Goal: Task Accomplishment & Management: Complete application form

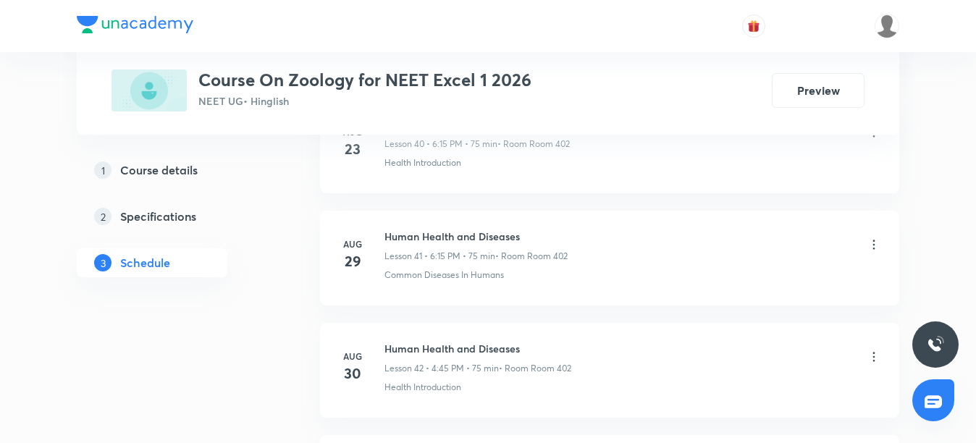
scroll to position [5681, 0]
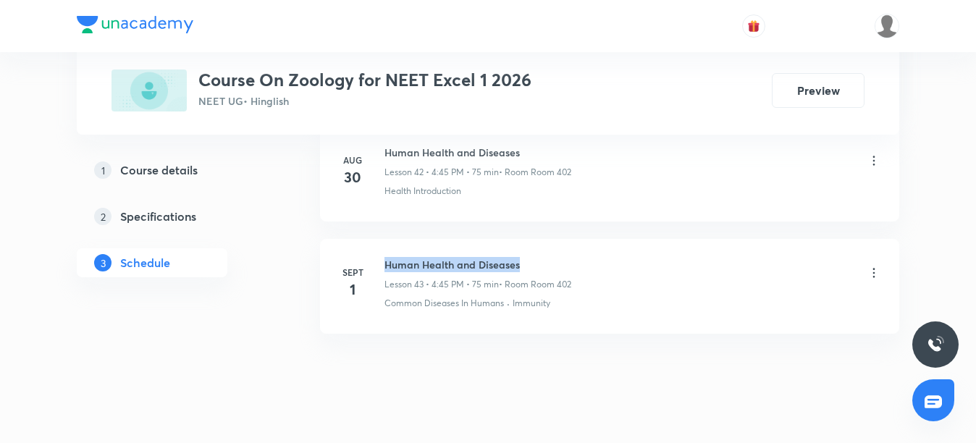
drag, startPoint x: 386, startPoint y: 237, endPoint x: 528, endPoint y: 242, distance: 142.7
click at [528, 257] on h6 "Human Health and Diseases" at bounding box center [477, 264] width 187 height 15
copy h6 "Human Health and Diseases"
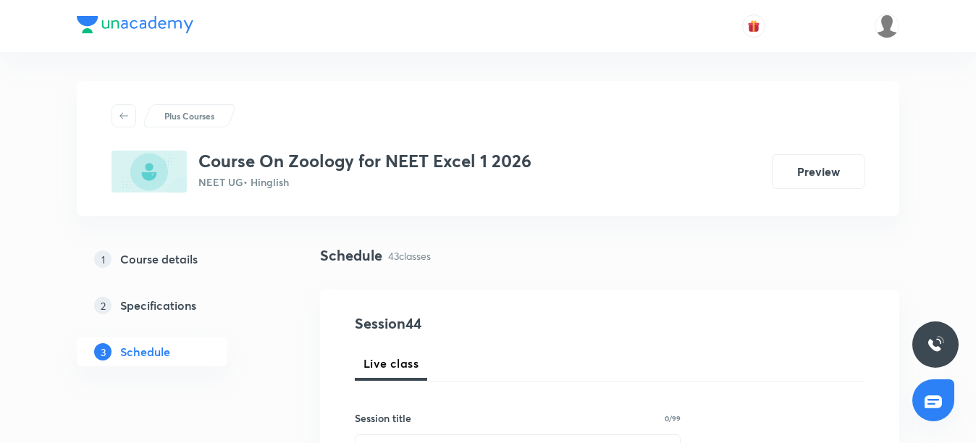
scroll to position [145, 0]
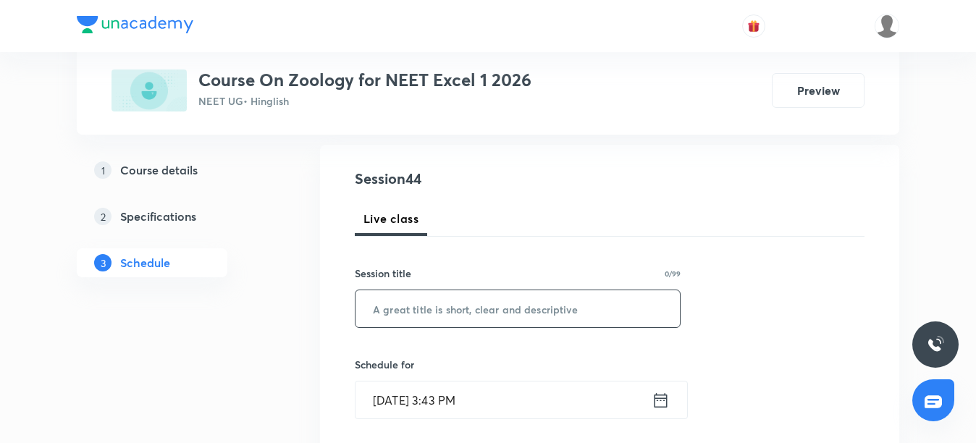
click at [406, 302] on input "text" at bounding box center [517, 308] width 324 height 37
paste input "Human Health and Diseases"
type input "Human Health and Diseases"
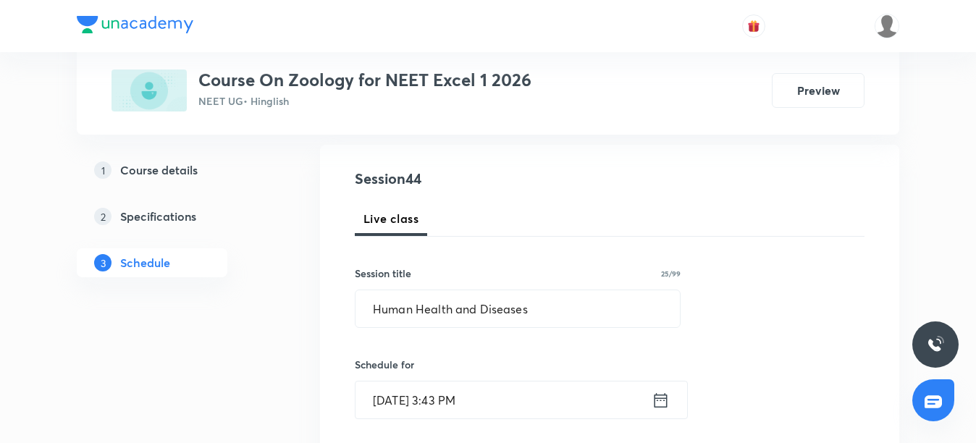
click at [406, 399] on input "[DATE] 3:43 PM" at bounding box center [503, 400] width 296 height 37
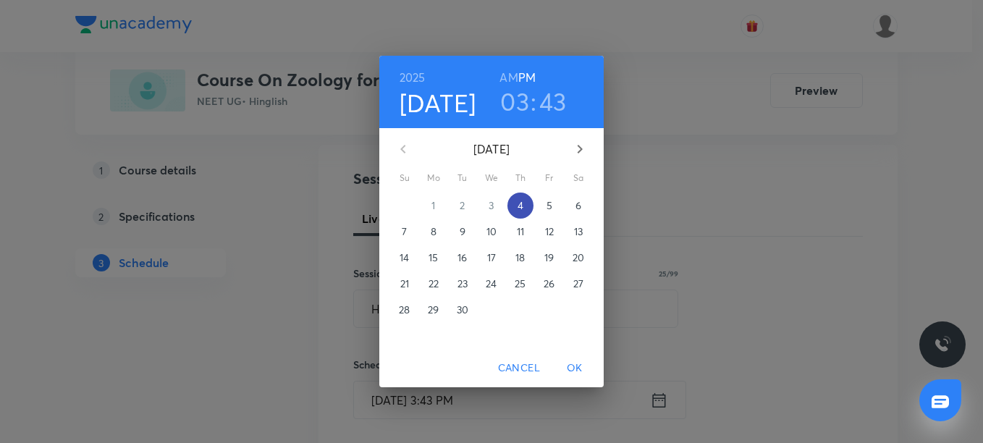
click at [523, 205] on p "4" at bounding box center [521, 205] width 6 height 14
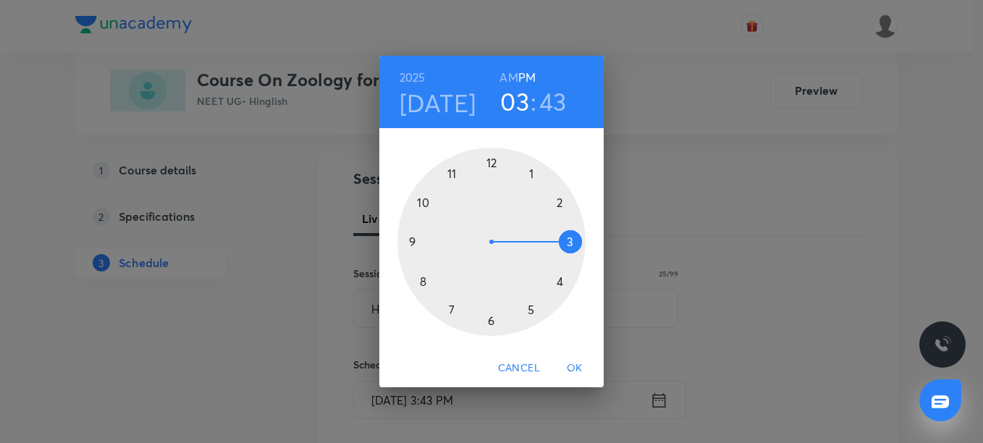
click at [560, 282] on div at bounding box center [491, 242] width 188 height 188
click at [413, 241] on div at bounding box center [491, 242] width 188 height 188
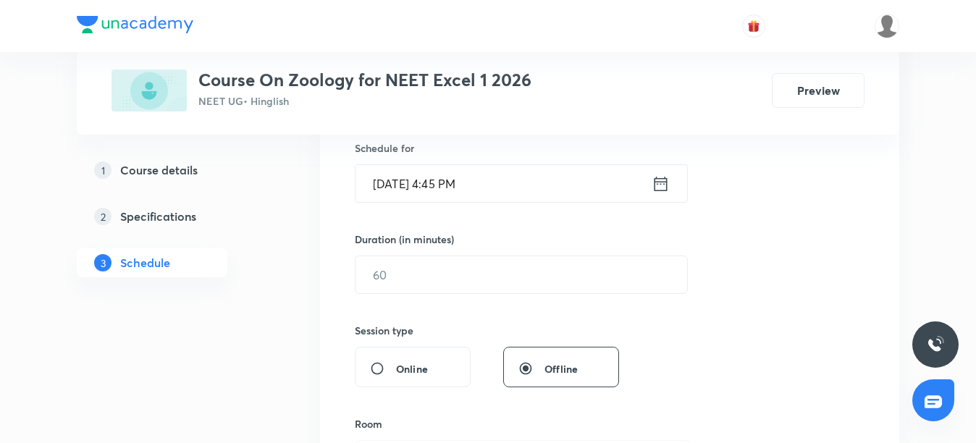
scroll to position [362, 0]
click at [413, 273] on input "text" at bounding box center [521, 274] width 332 height 37
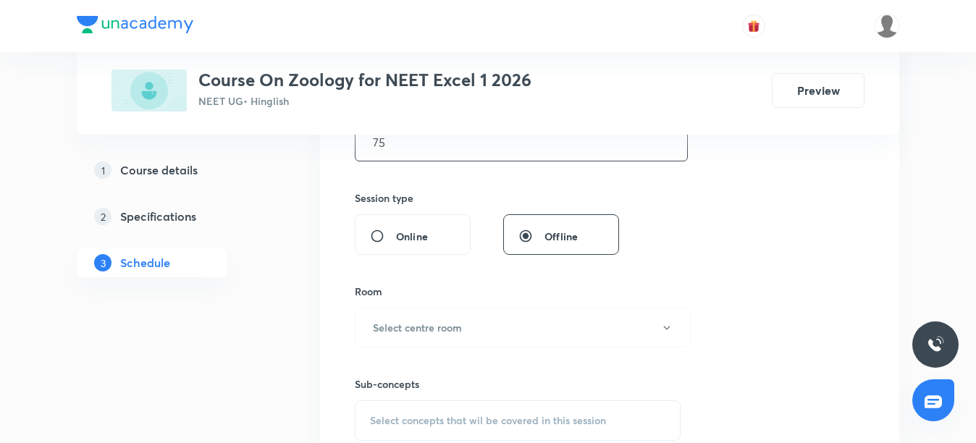
scroll to position [507, 0]
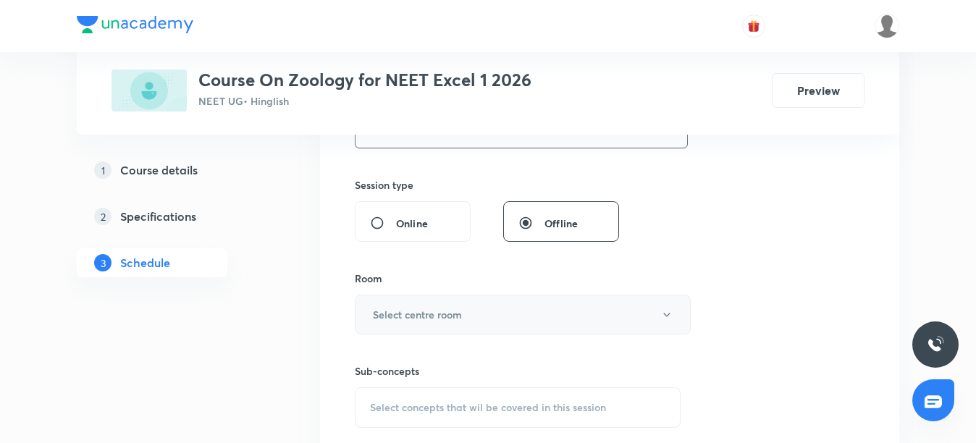
type input "75"
click at [502, 319] on button "Select centre room" at bounding box center [523, 315] width 336 height 40
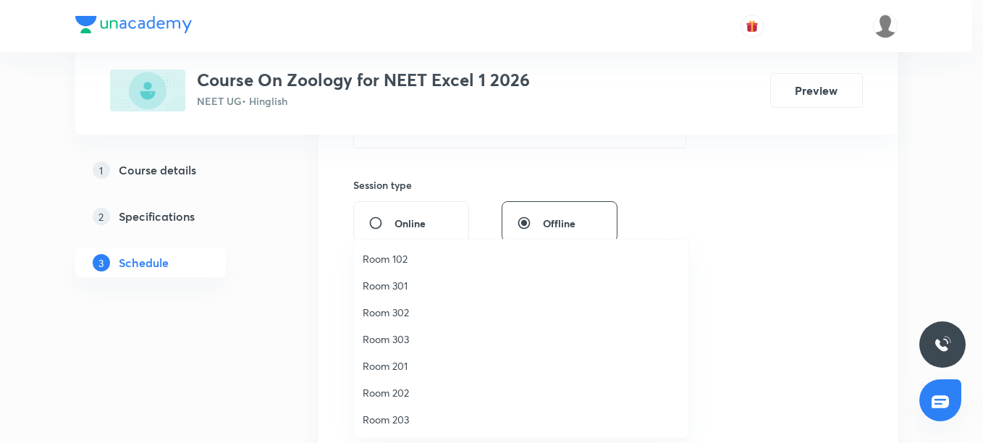
click at [385, 421] on span "Room 203" at bounding box center [521, 419] width 317 height 15
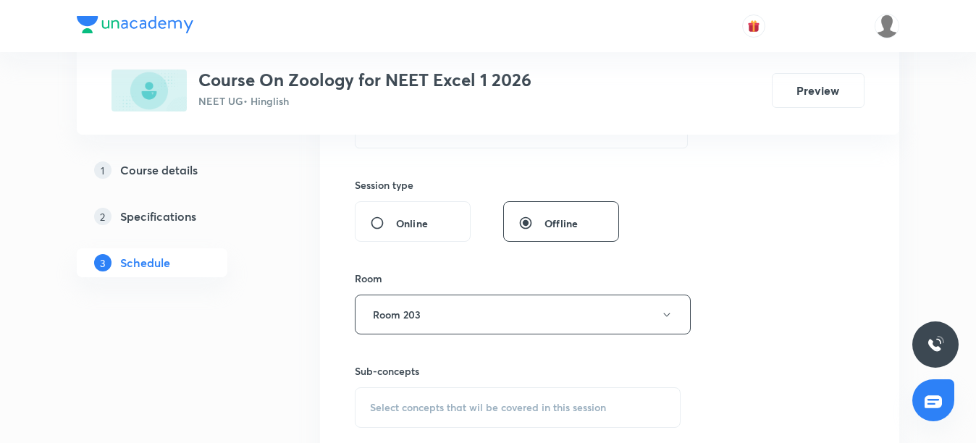
click at [405, 416] on div "Select concepts that wil be covered in this session" at bounding box center [518, 407] width 326 height 41
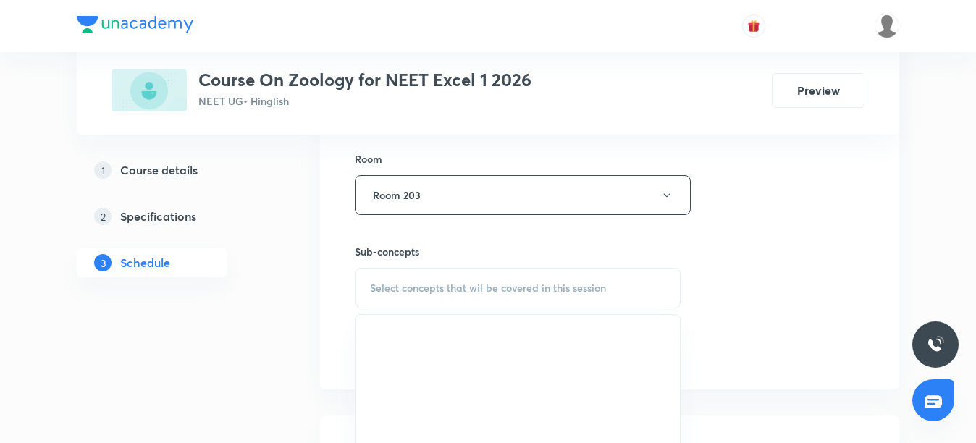
scroll to position [652, 0]
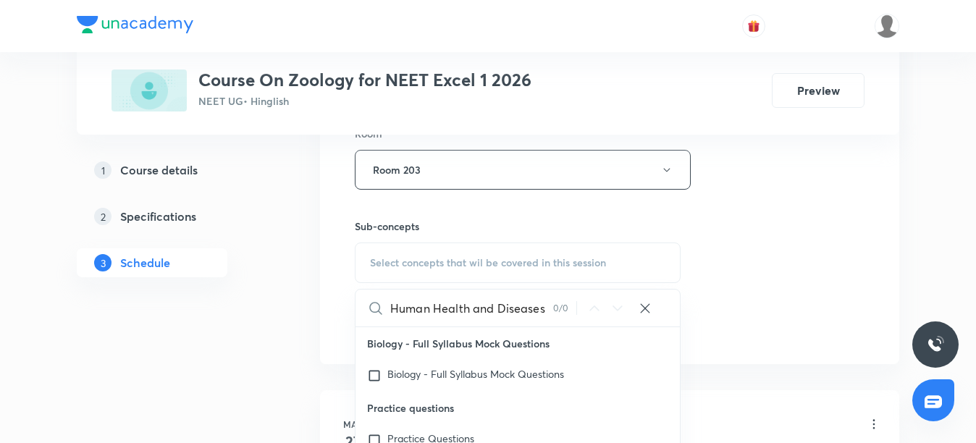
drag, startPoint x: 471, startPoint y: 313, endPoint x: 554, endPoint y: 318, distance: 83.4
click at [554, 318] on div "Human Health and Diseases 0 / 0 ​" at bounding box center [517, 308] width 324 height 37
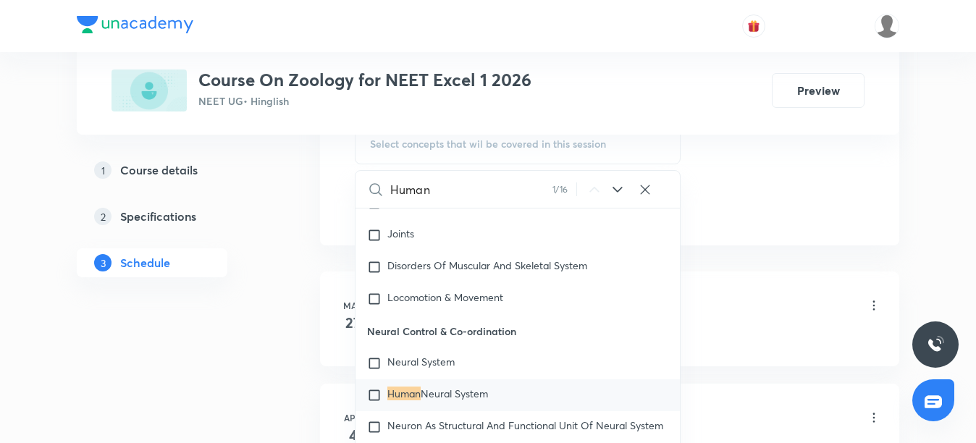
scroll to position [796, 0]
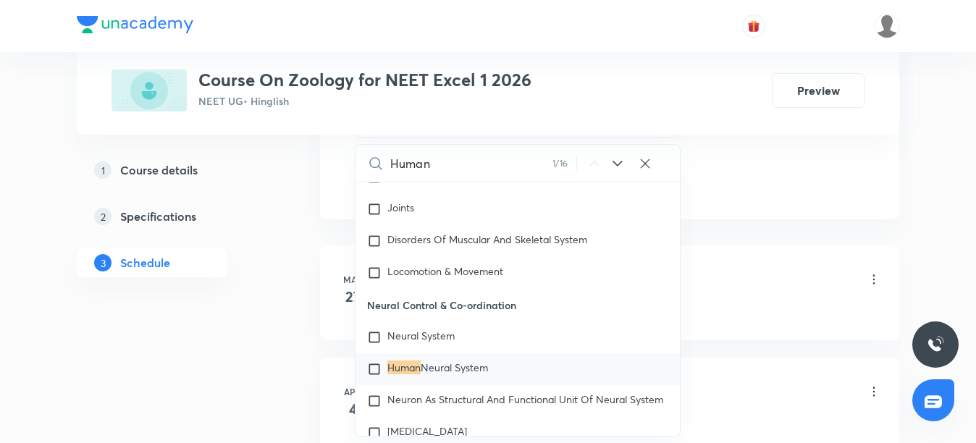
type input "Human"
click at [617, 164] on icon at bounding box center [617, 163] width 17 height 17
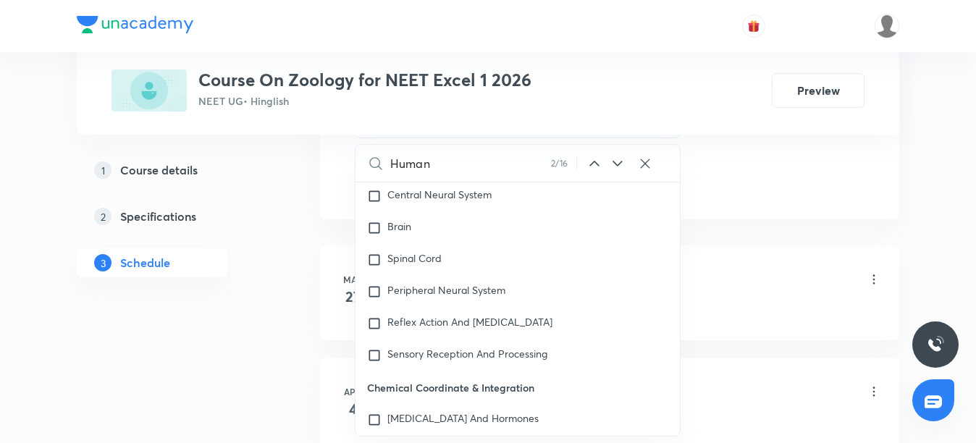
scroll to position [7330, 0]
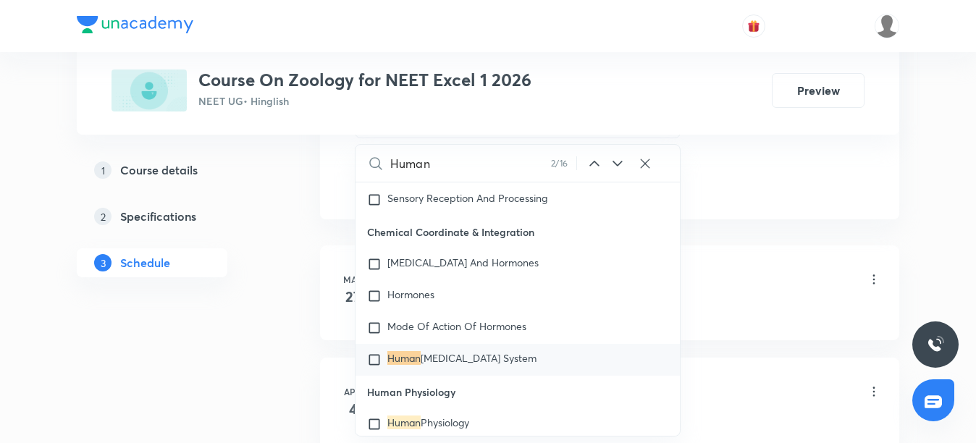
click at [617, 164] on icon at bounding box center [617, 163] width 17 height 17
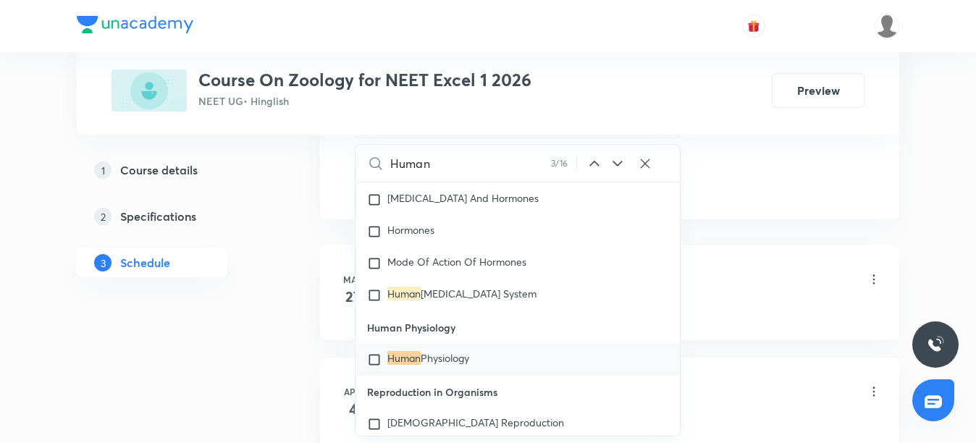
click at [617, 164] on icon at bounding box center [617, 163] width 17 height 17
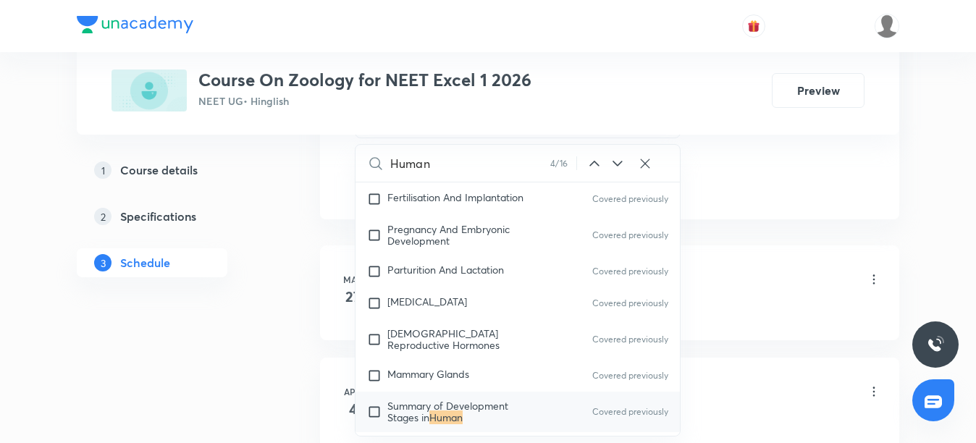
scroll to position [9508, 0]
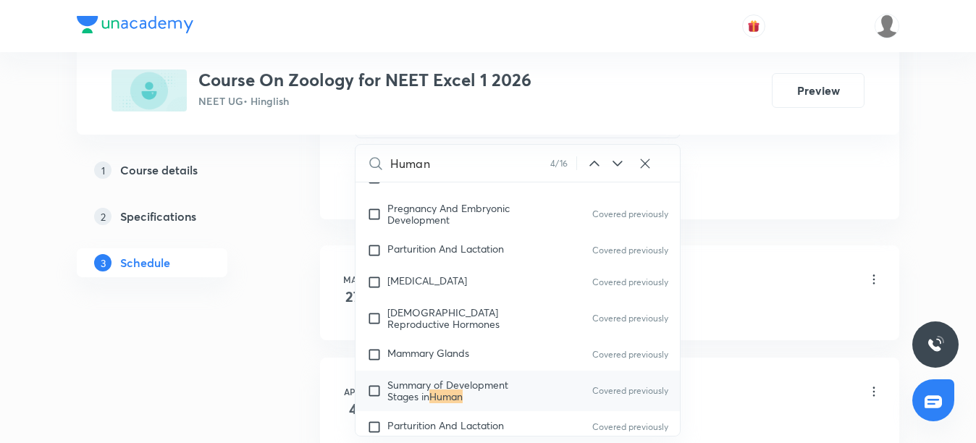
click at [617, 164] on icon at bounding box center [617, 163] width 17 height 17
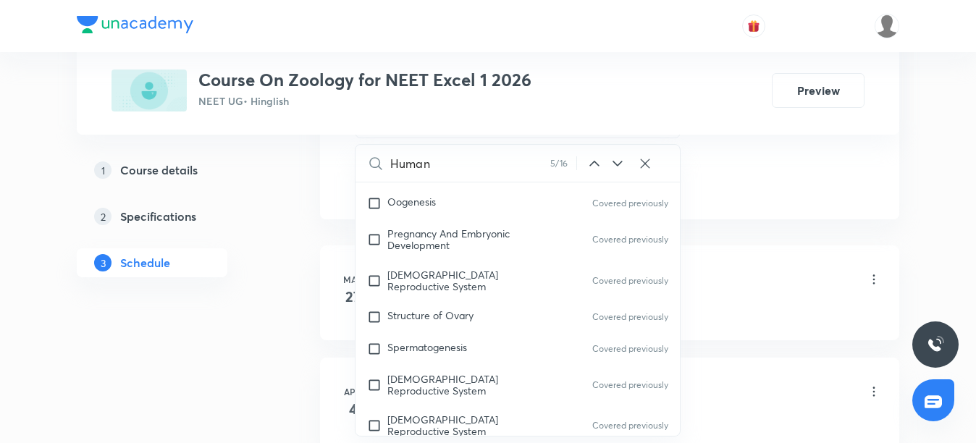
scroll to position [9864, 0]
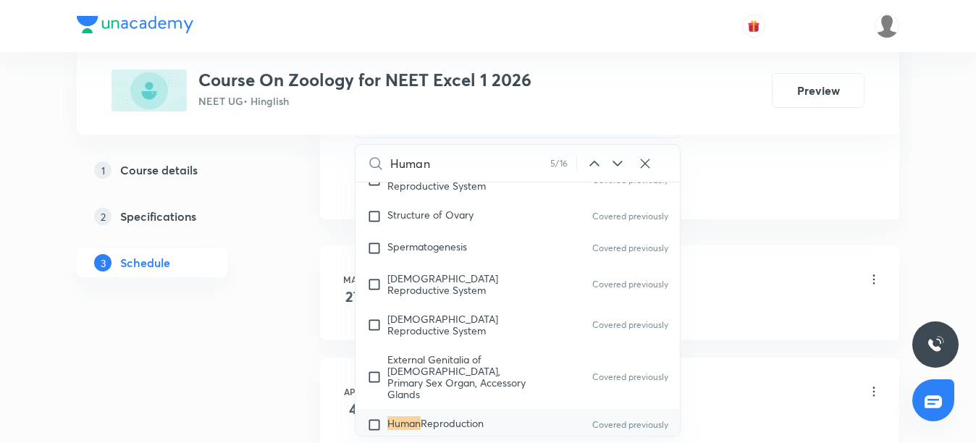
click at [617, 164] on icon at bounding box center [617, 163] width 17 height 17
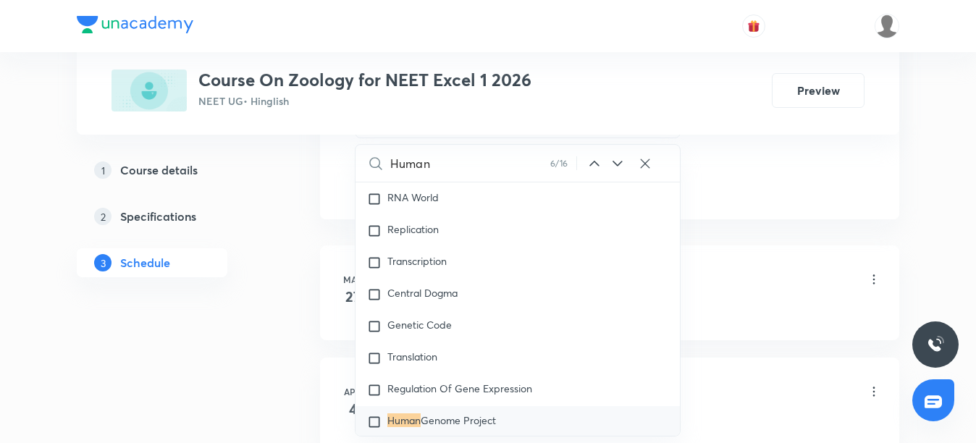
scroll to position [11197, 0]
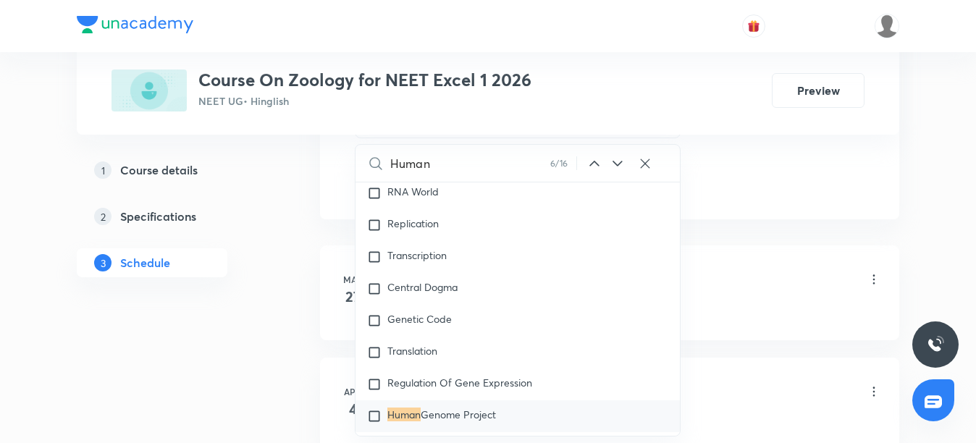
click at [597, 166] on icon at bounding box center [594, 163] width 17 height 17
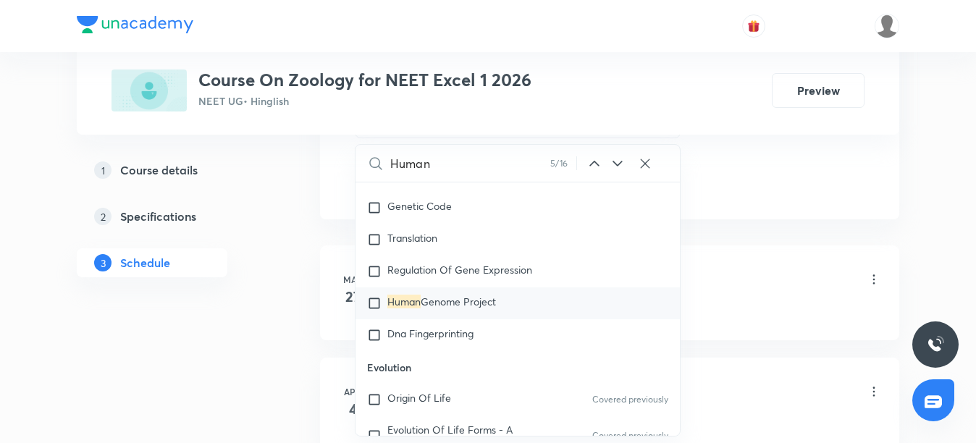
scroll to position [11312, 0]
click at [617, 161] on icon at bounding box center [617, 163] width 17 height 17
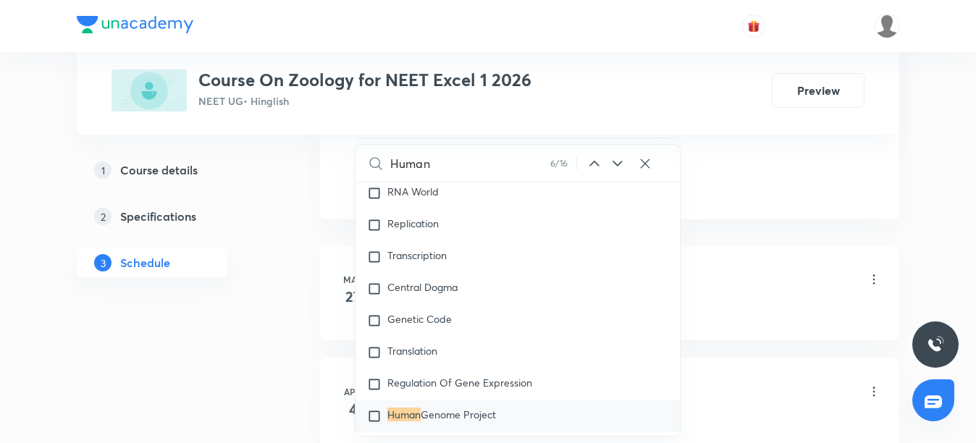
click at [617, 161] on icon at bounding box center [617, 163] width 17 height 17
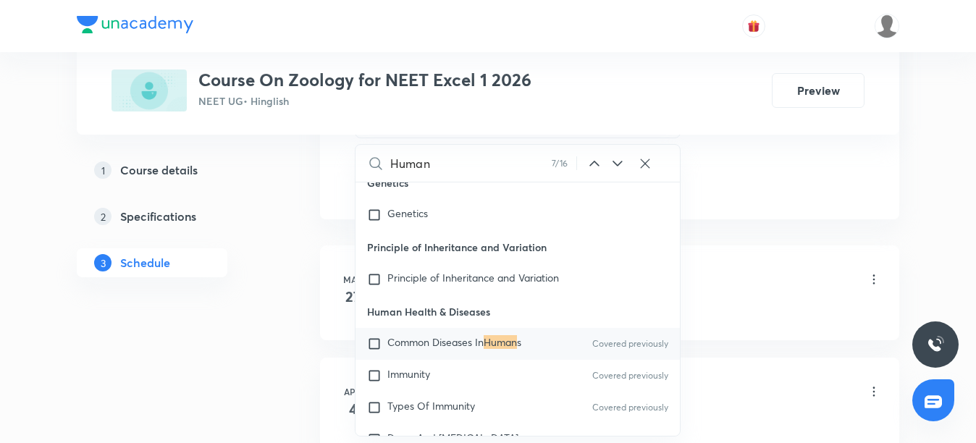
scroll to position [11937, 0]
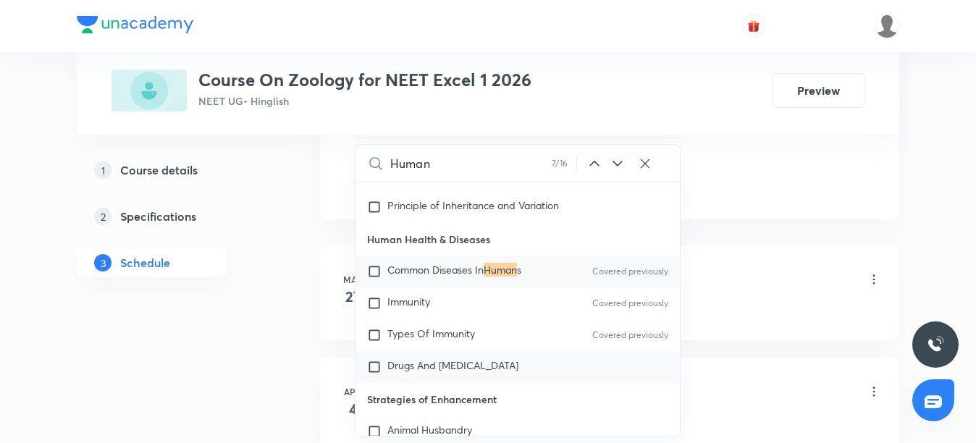
click at [436, 358] on span "Drugs And [MEDICAL_DATA]" at bounding box center [452, 365] width 131 height 14
checkbox input "true"
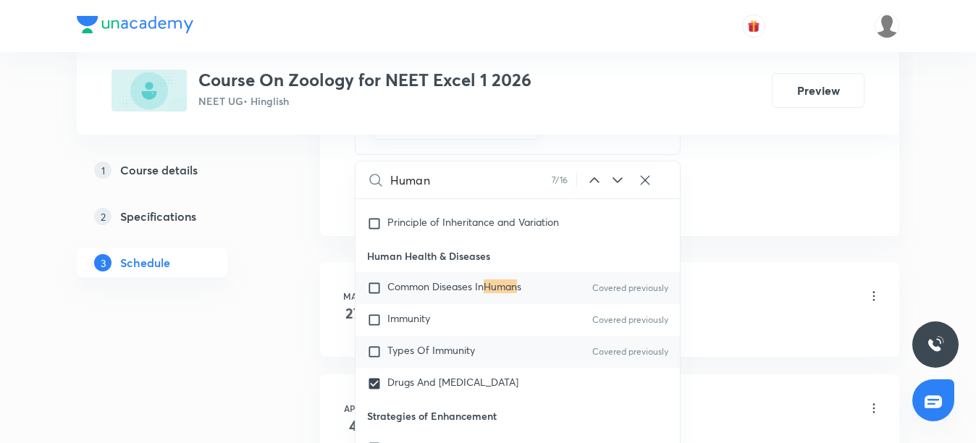
click at [367, 345] on input "checkbox" at bounding box center [377, 352] width 20 height 14
checkbox input "true"
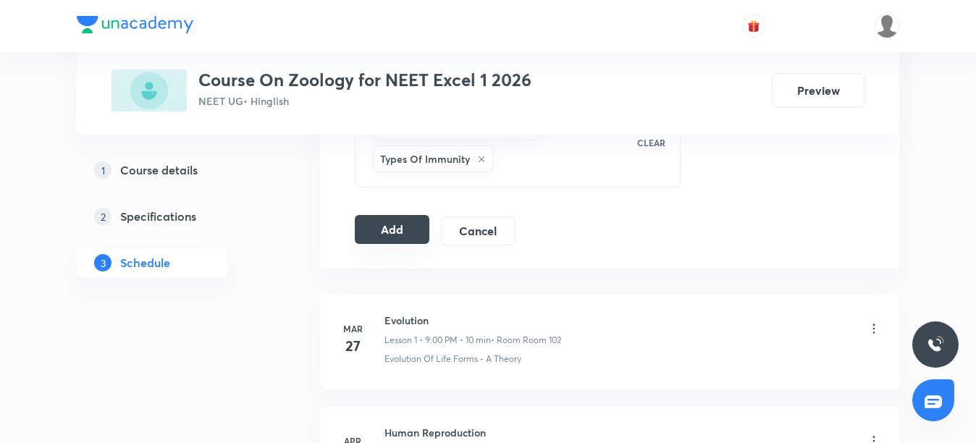
click at [399, 234] on button "Add" at bounding box center [392, 229] width 75 height 29
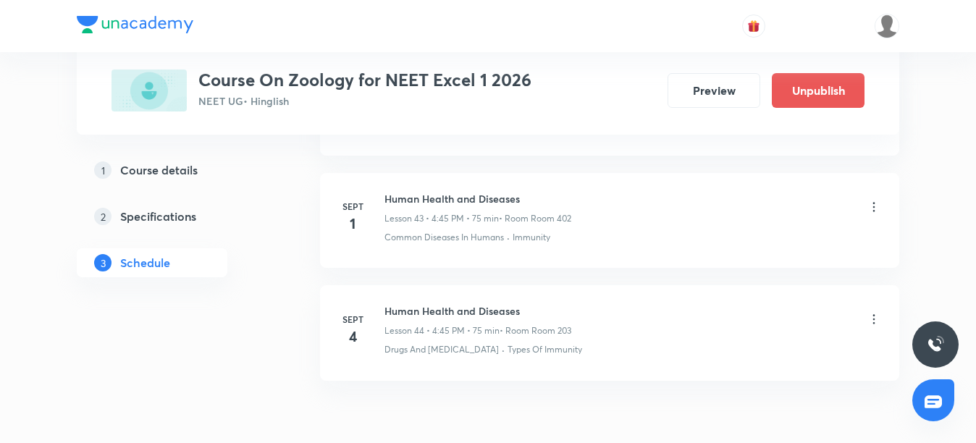
scroll to position [5056, 0]
